Goal: Information Seeking & Learning: Learn about a topic

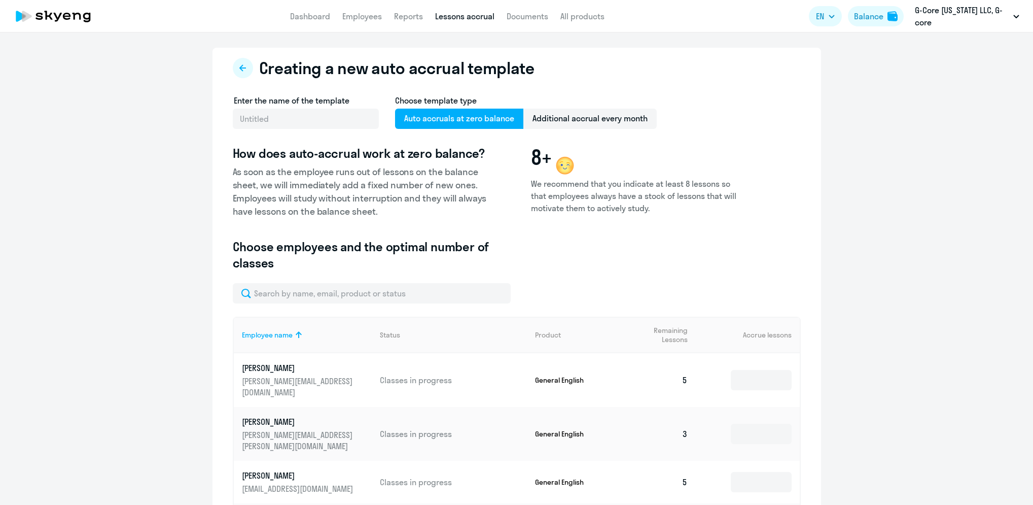
select select "10"
click at [306, 20] on link "Dashboard" at bounding box center [310, 16] width 40 height 10
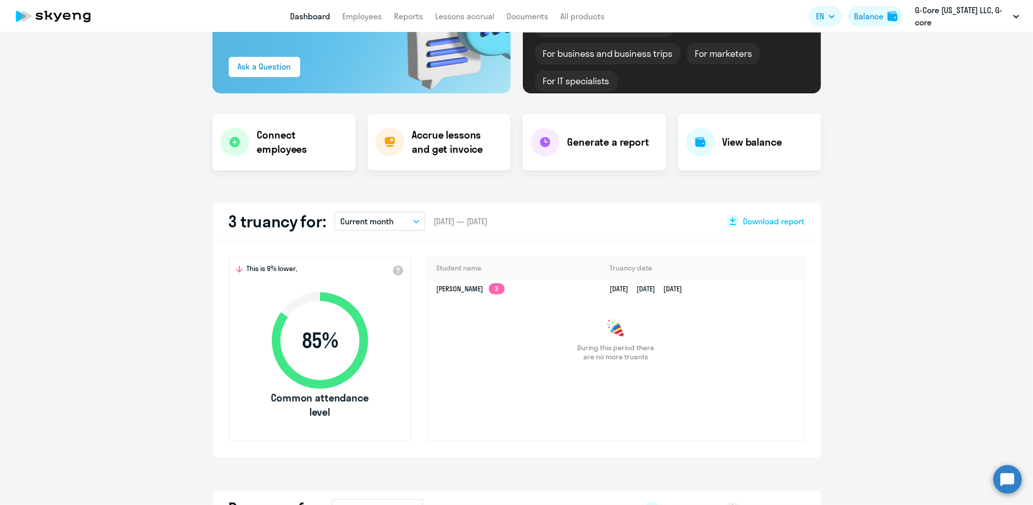
scroll to position [135, 0]
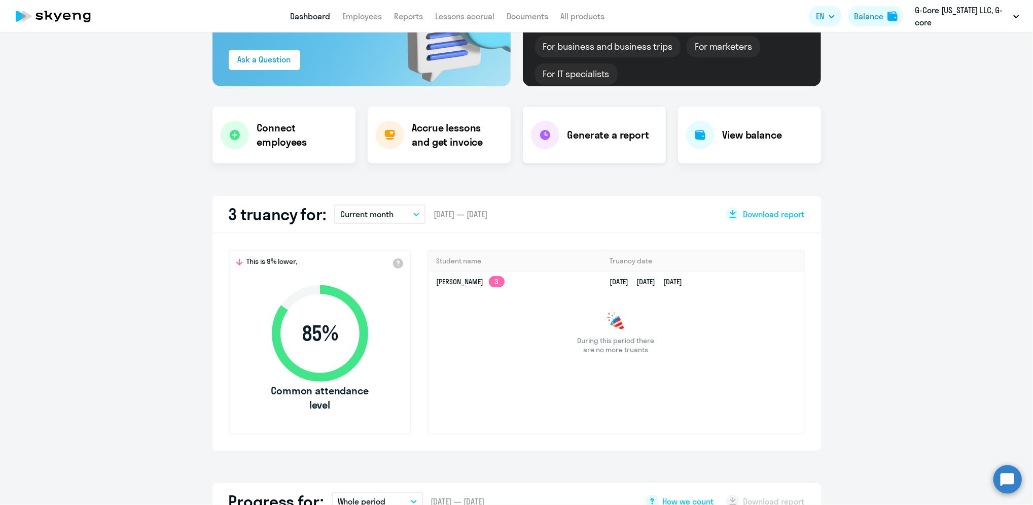
select select "30"
click at [601, 133] on h4 "Generate a report" at bounding box center [608, 135] width 82 height 14
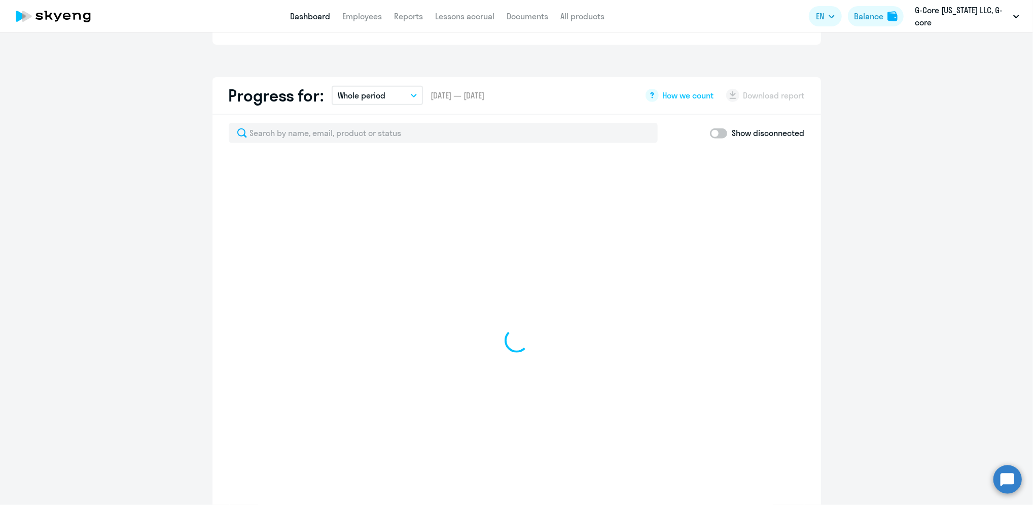
scroll to position [606, 0]
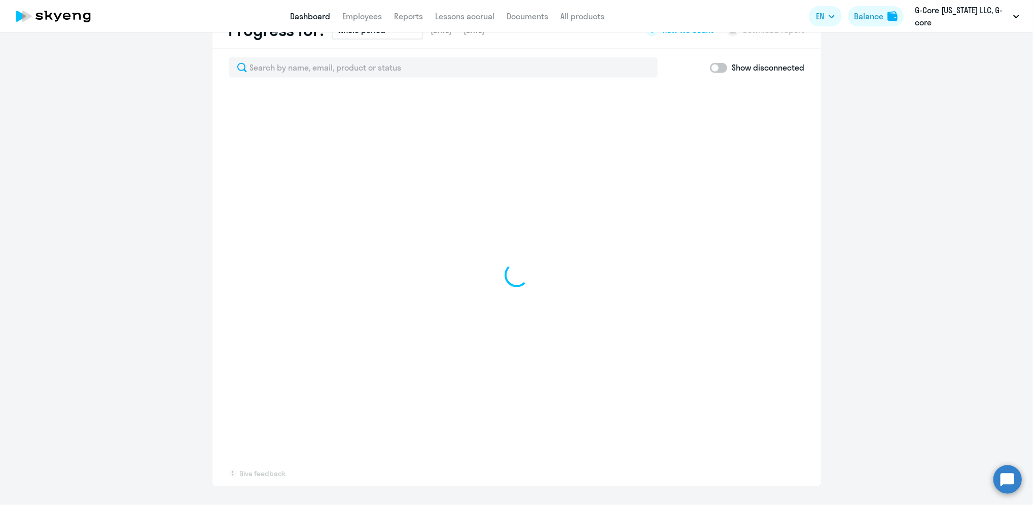
select select "30"
